Goal: Submit feedback/report problem

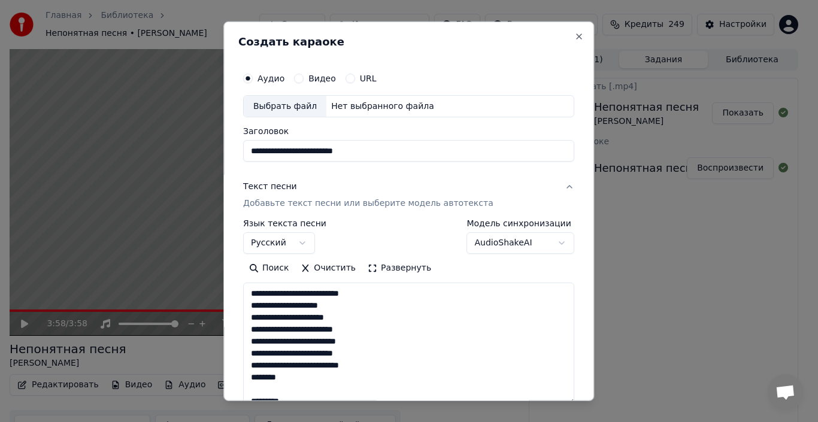
select select "**"
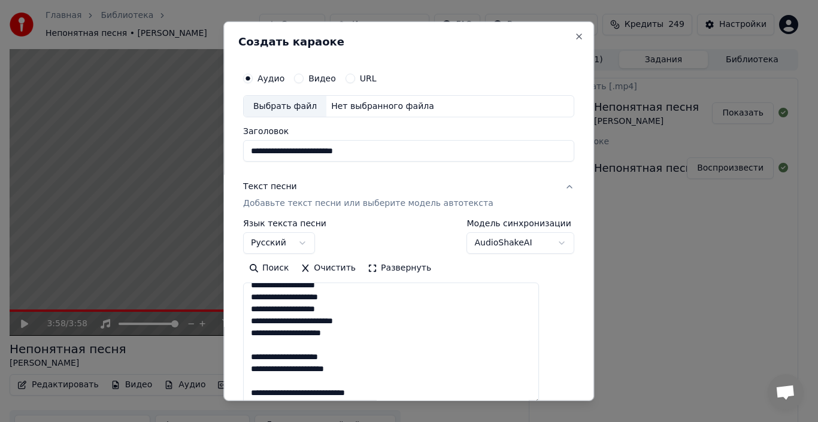
type textarea "**********"
click at [575, 37] on button "Close" at bounding box center [580, 36] width 10 height 10
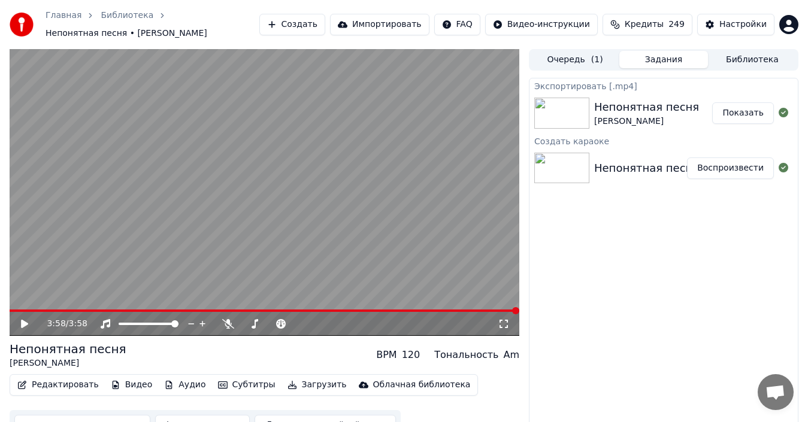
click at [25, 325] on icon at bounding box center [24, 324] width 7 height 8
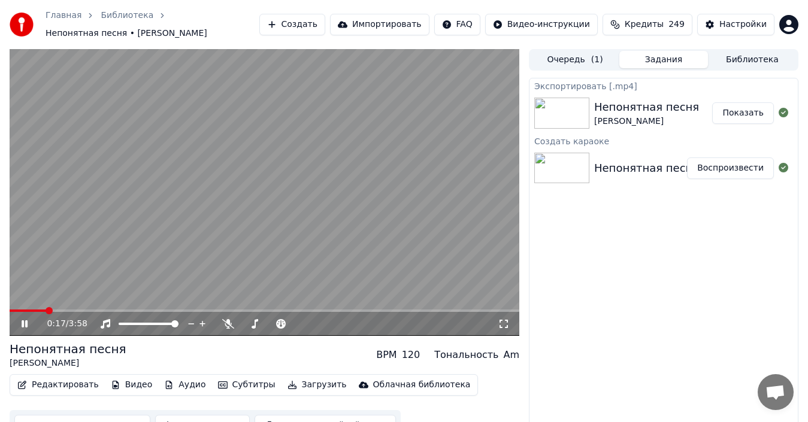
click at [46, 310] on span at bounding box center [265, 311] width 510 height 2
click at [745, 114] on button "Показать" at bounding box center [743, 113] width 62 height 22
click at [241, 320] on span at bounding box center [244, 323] width 7 height 7
click at [298, 324] on span at bounding box center [283, 324] width 30 height 2
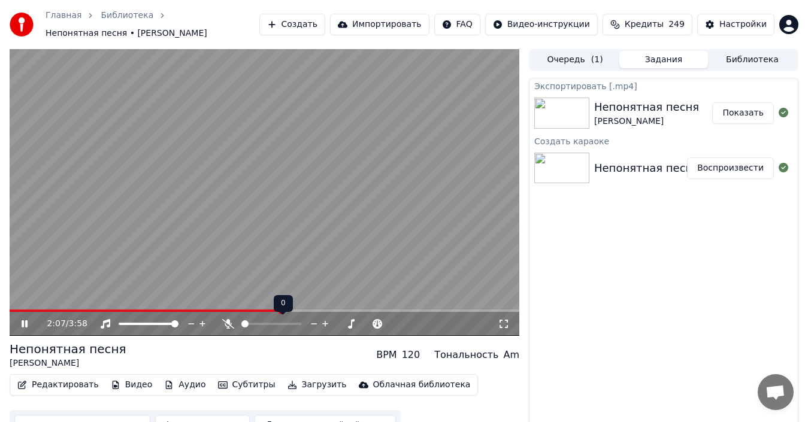
click at [241, 323] on span at bounding box center [244, 323] width 7 height 7
click at [273, 323] on span at bounding box center [272, 323] width 7 height 7
click at [268, 322] on span at bounding box center [271, 323] width 7 height 7
click at [297, 323] on span at bounding box center [297, 323] width 7 height 7
click at [241, 323] on span at bounding box center [244, 323] width 7 height 7
